Goal: Information Seeking & Learning: Learn about a topic

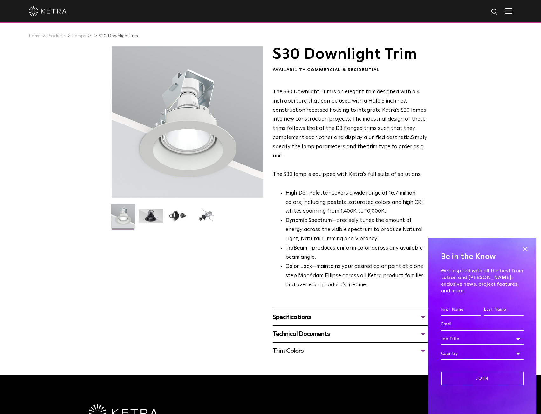
drag, startPoint x: 396, startPoint y: 164, endPoint x: 387, endPoint y: 173, distance: 12.9
click at [396, 164] on p "The S30 Downlight Trim is an elegant trim designed with a 4 inch aperture that …" at bounding box center [350, 134] width 155 height 92
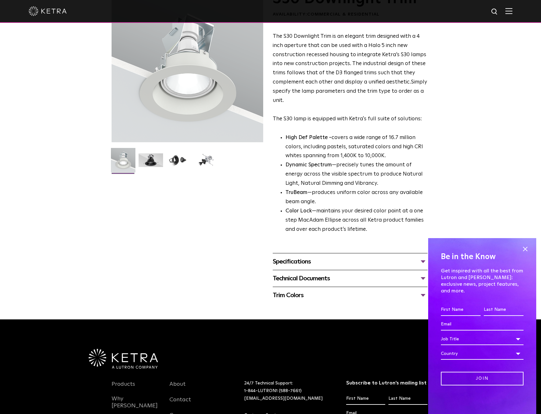
scroll to position [95, 0]
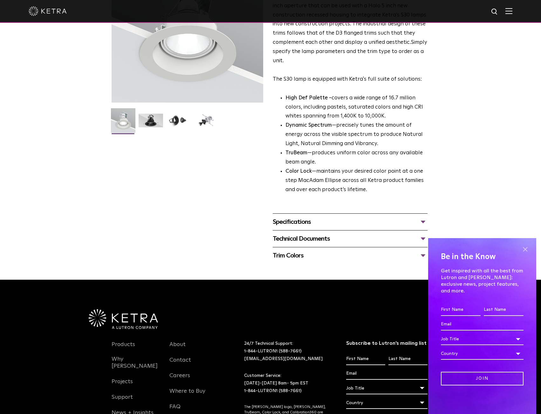
click at [529, 253] on span at bounding box center [525, 250] width 10 height 10
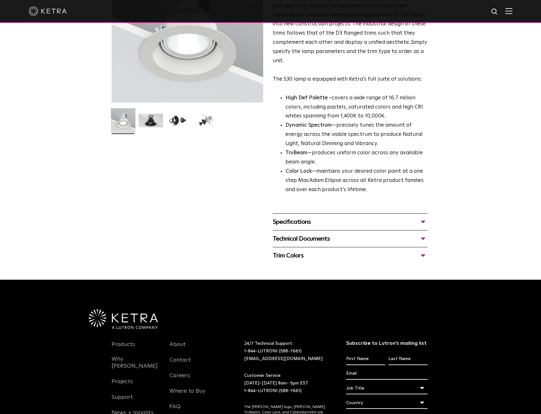
click at [378, 216] on div "Specifications LUMEN OUTPUTS 800 Beam Angles 15, 25, 40, 60, 90 CONTROL Lutron …" at bounding box center [350, 221] width 155 height 17
click at [377, 222] on div "Specifications" at bounding box center [350, 222] width 155 height 10
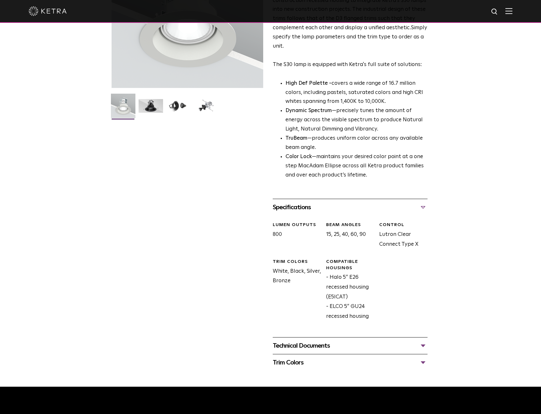
scroll to position [159, 0]
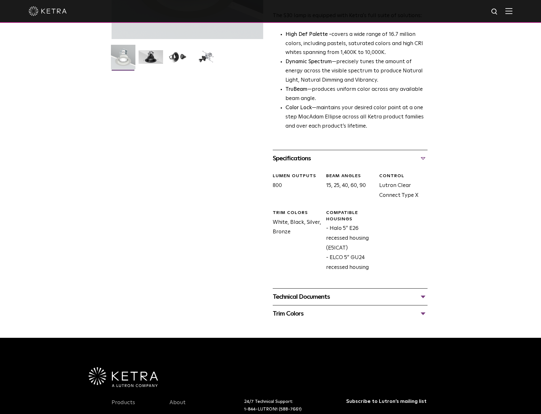
click at [336, 295] on div "Technical Documents" at bounding box center [350, 297] width 155 height 10
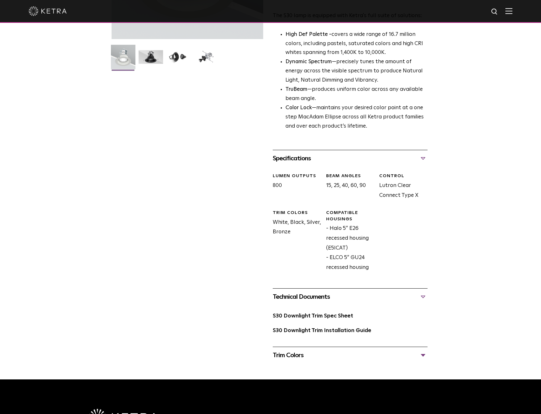
click at [324, 350] on div "Trim Colors Black White/ Paintable White Bronze Silver" at bounding box center [350, 355] width 155 height 17
click at [317, 351] on div "Trim Colors" at bounding box center [350, 355] width 155 height 10
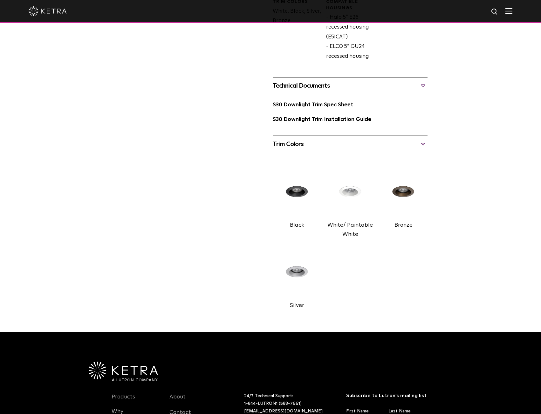
scroll to position [381, 0]
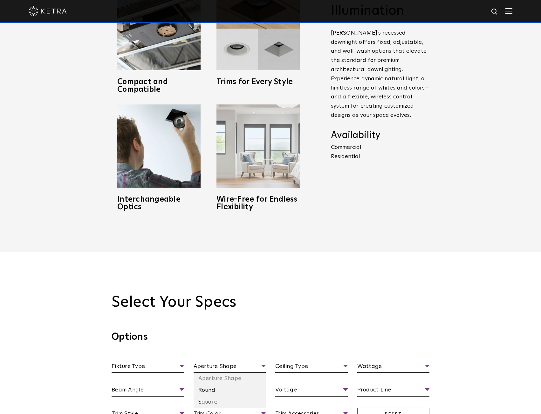
scroll to position [445, 0]
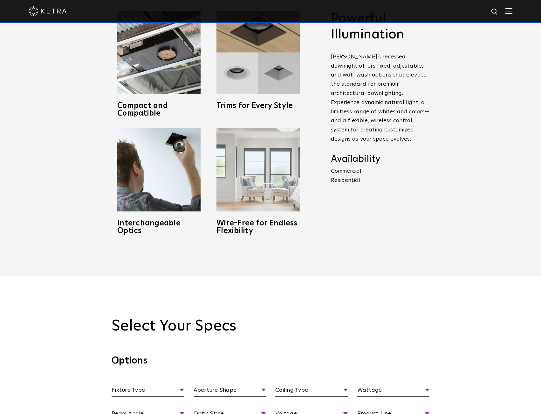
click at [251, 206] on img at bounding box center [257, 169] width 83 height 83
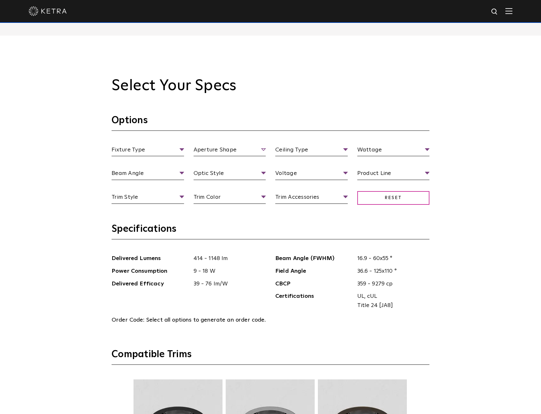
scroll to position [699, 0]
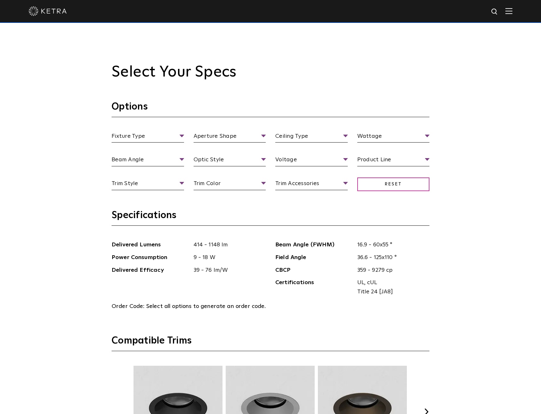
click at [143, 247] on span "Delivered Lumens" at bounding box center [150, 245] width 77 height 9
click at [145, 138] on span "Fixture Type" at bounding box center [148, 137] width 72 height 11
click at [140, 157] on li "Adjustable" at bounding box center [148, 160] width 72 height 12
click at [220, 136] on span "Aperture Shape" at bounding box center [229, 137] width 72 height 11
click at [126, 135] on span "Adjustable" at bounding box center [148, 137] width 72 height 11
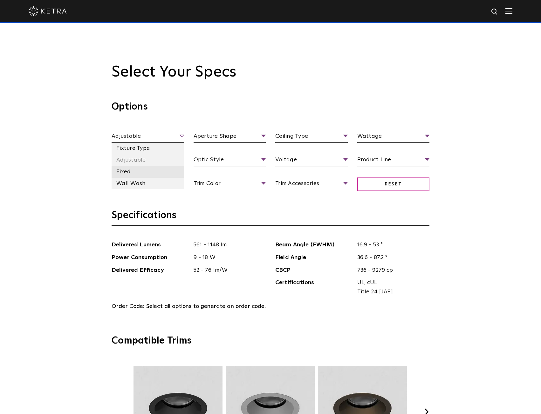
click at [129, 169] on li "Fixed" at bounding box center [148, 172] width 72 height 12
click at [133, 132] on span "Fixed" at bounding box center [148, 137] width 72 height 11
click at [132, 148] on li "Fixture Type" at bounding box center [148, 149] width 72 height 12
click at [138, 160] on li "Adjustable" at bounding box center [148, 160] width 72 height 12
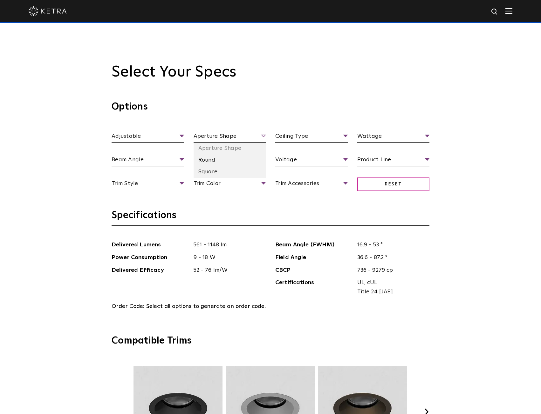
click at [214, 140] on span "Aperture Shape" at bounding box center [229, 137] width 72 height 11
click at [209, 157] on li "Round" at bounding box center [229, 160] width 72 height 12
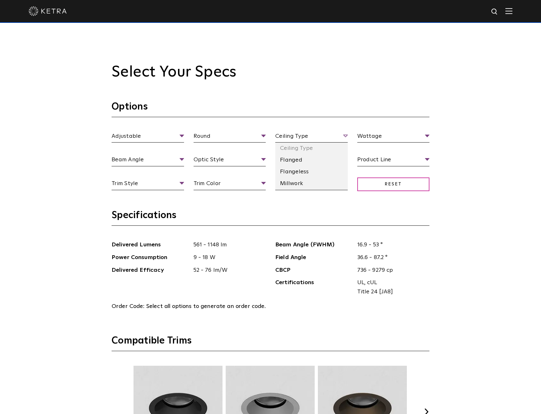
click at [317, 137] on span "Ceiling Type" at bounding box center [311, 137] width 72 height 11
drag, startPoint x: 292, startPoint y: 158, endPoint x: 313, endPoint y: 153, distance: 22.1
click at [292, 158] on li "Flanged" at bounding box center [311, 160] width 72 height 12
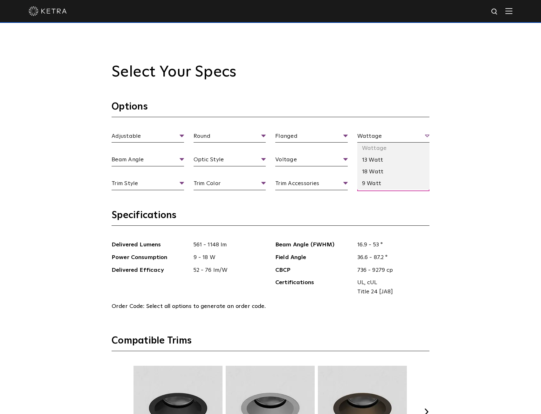
click at [377, 135] on span "Wattage" at bounding box center [393, 137] width 72 height 11
drag, startPoint x: 368, startPoint y: 163, endPoint x: 368, endPoint y: 171, distance: 8.3
click at [368, 173] on ul "Wattage 13 Watt 18 Watt 9 Watt" at bounding box center [393, 166] width 72 height 47
click at [368, 171] on li "18 Watt" at bounding box center [393, 172] width 72 height 12
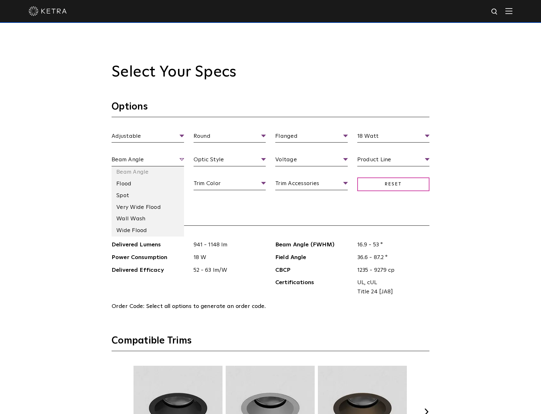
click at [124, 158] on span "Beam Angle" at bounding box center [148, 160] width 72 height 11
click at [138, 189] on li "Flood" at bounding box center [148, 184] width 72 height 12
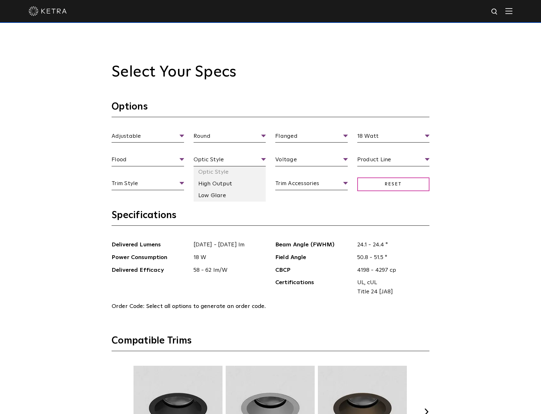
click at [210, 186] on li "High Output" at bounding box center [229, 184] width 72 height 12
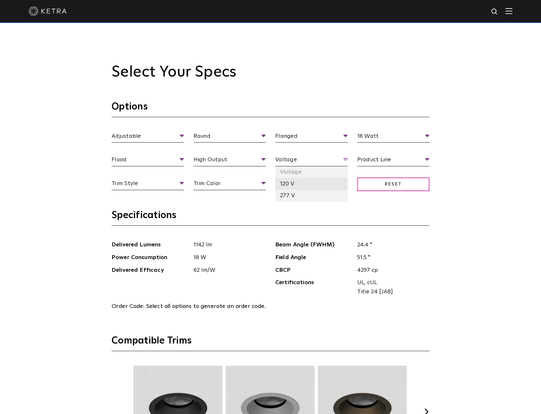
click at [286, 185] on li "120 V" at bounding box center [311, 184] width 72 height 12
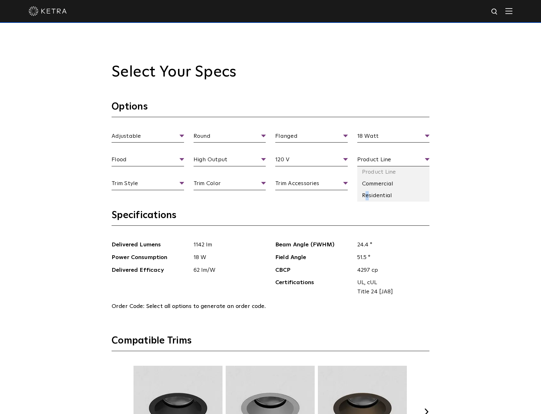
click at [367, 198] on li "Residential" at bounding box center [393, 196] width 72 height 12
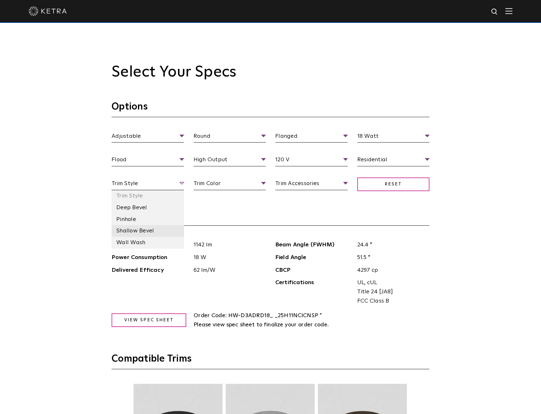
click at [139, 234] on li "Shallow Bevel" at bounding box center [148, 231] width 72 height 12
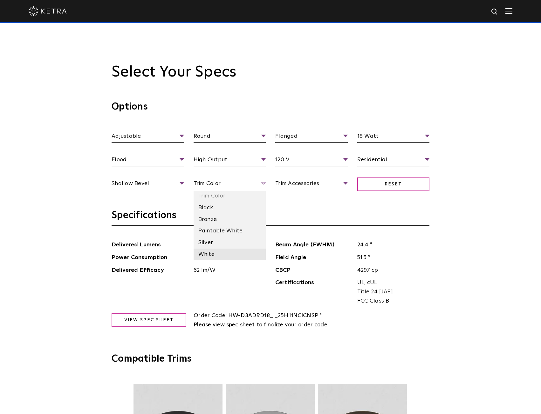
click at [218, 251] on li "White" at bounding box center [229, 255] width 72 height 12
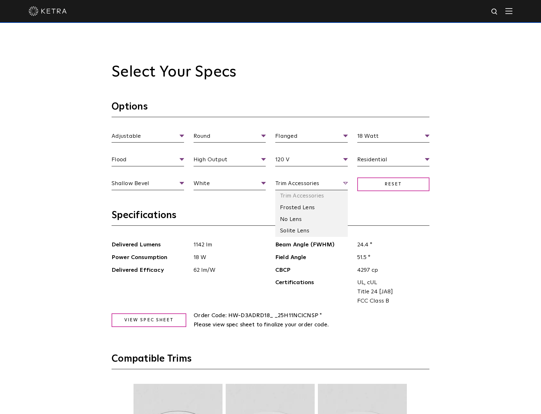
click at [297, 187] on span "Trim Accessories" at bounding box center [311, 184] width 72 height 11
click at [289, 219] on li "No Lens" at bounding box center [311, 220] width 72 height 12
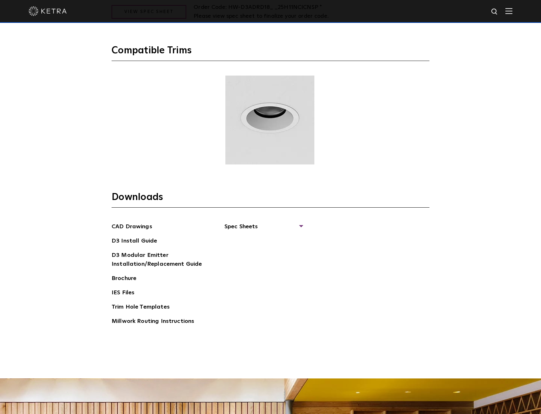
scroll to position [858, 0]
